Goal: Information Seeking & Learning: Learn about a topic

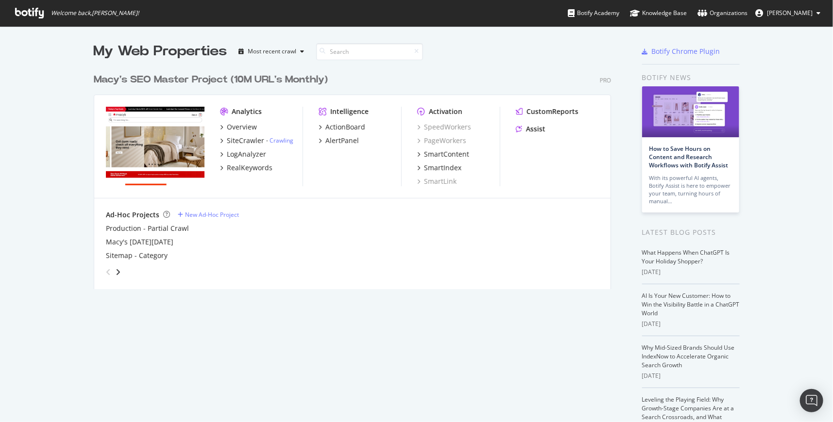
scroll to position [416, 819]
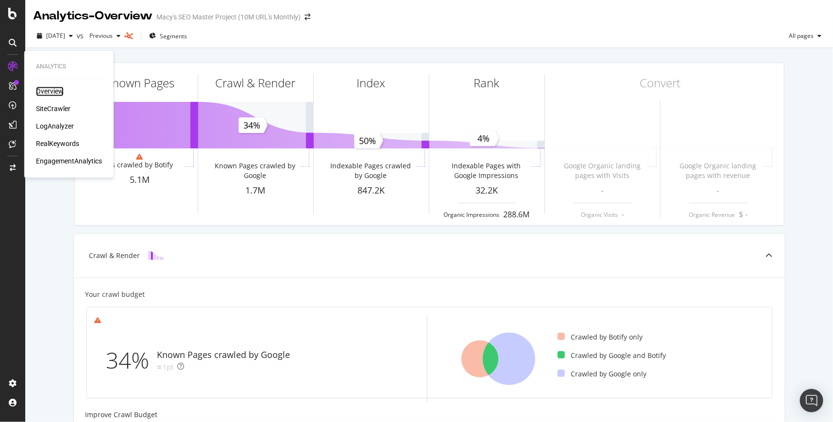
click at [57, 93] on div "Overview" at bounding box center [50, 92] width 28 height 10
click at [49, 91] on div "Overview" at bounding box center [50, 92] width 28 height 10
click at [52, 107] on div "SiteCrawler" at bounding box center [53, 109] width 34 height 10
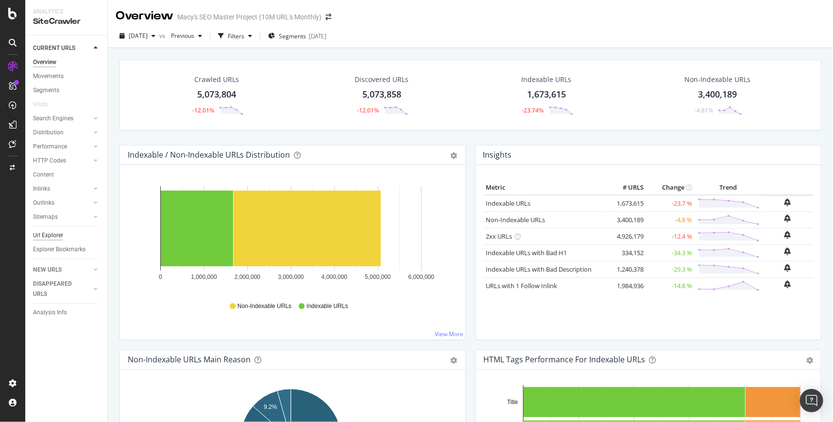
click at [46, 239] on div "Url Explorer" at bounding box center [48, 236] width 30 height 10
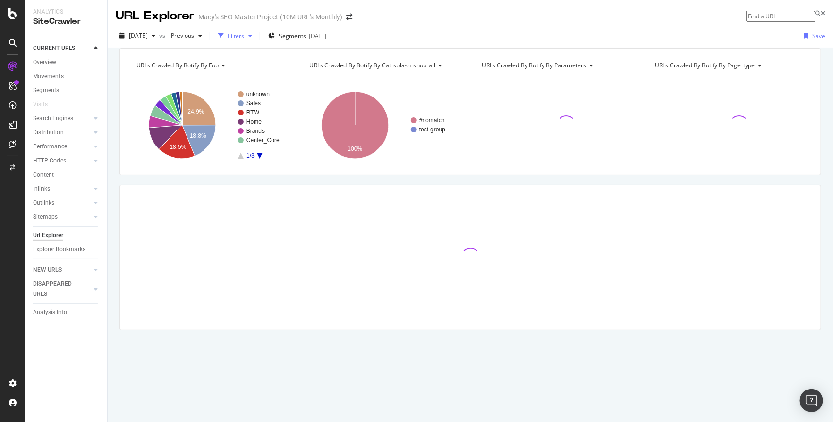
click at [252, 35] on icon "button" at bounding box center [250, 36] width 4 height 6
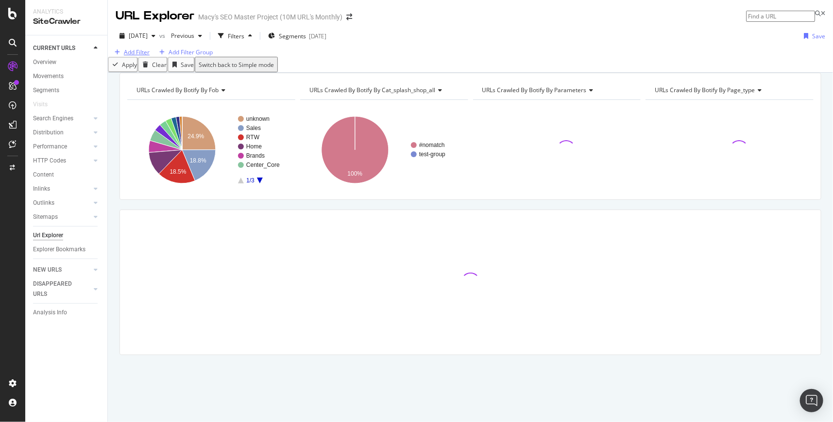
click at [142, 56] on div "Add Filter" at bounding box center [137, 52] width 26 height 8
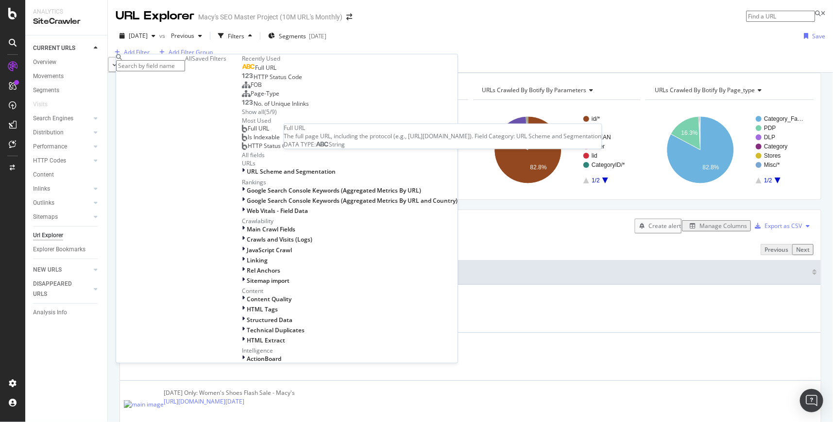
click at [255, 72] on span "Full URL" at bounding box center [265, 68] width 21 height 8
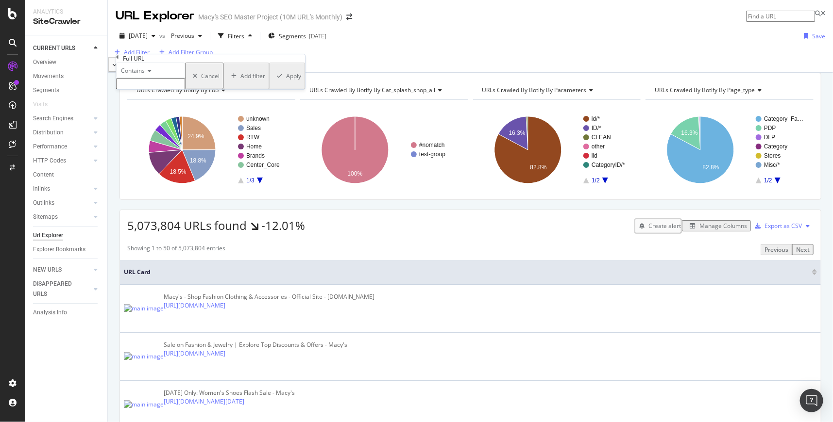
click at [149, 89] on input "text" at bounding box center [150, 83] width 69 height 11
type input "b"
type input "/b/"
click at [285, 83] on div "Apply" at bounding box center [292, 79] width 15 height 8
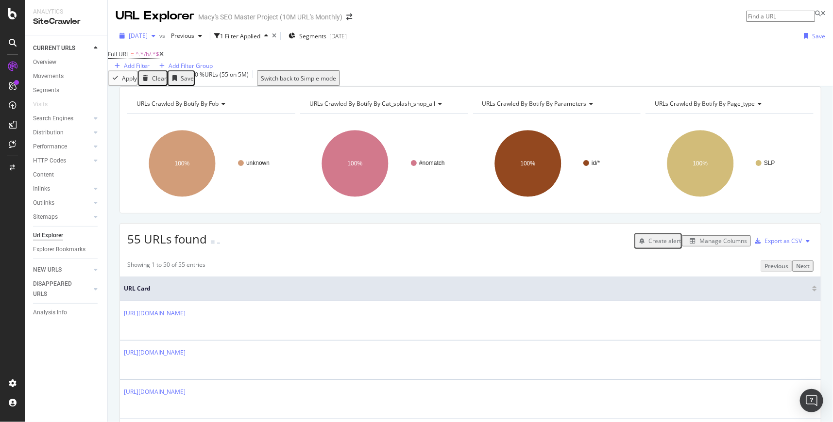
click at [145, 37] on span "[DATE]" at bounding box center [138, 36] width 19 height 8
click at [514, 28] on div "[DATE] vs Previous 1 Filter Applied Segments [DATE] Save Full URL = ^.*/b/.*$ A…" at bounding box center [470, 55] width 725 height 62
